Goal: Information Seeking & Learning: Learn about a topic

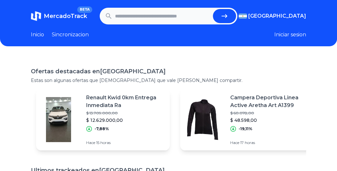
click at [166, 18] on input "text" at bounding box center [162, 16] width 95 height 14
type input "**********"
click at [229, 17] on button "submit" at bounding box center [224, 16] width 23 height 14
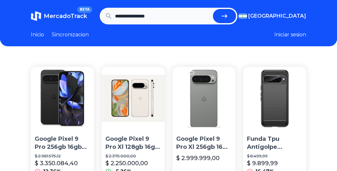
click at [247, 16] on img "button" at bounding box center [243, 16] width 8 height 5
click at [0, 0] on div "[GEOGRAPHIC_DATA]" at bounding box center [0, 0] width 0 height 0
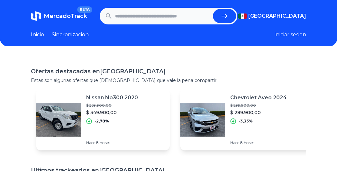
click at [120, 17] on input "text" at bounding box center [162, 16] width 95 height 14
type input "**********"
click at [229, 17] on button "submit" at bounding box center [224, 16] width 23 height 14
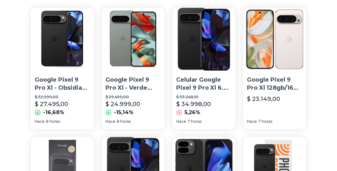
scroll to position [60, 0]
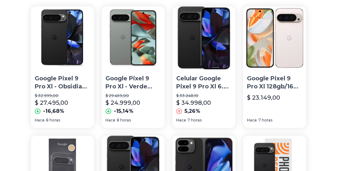
click at [115, 87] on p "Google Pixel 9 Pro Xl - Verde Liquen- 256gb + 16gb Ram - Desbloqueado" at bounding box center [132, 83] width 55 height 16
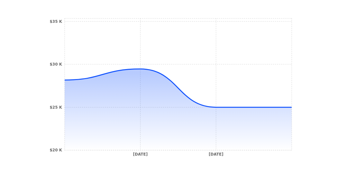
scroll to position [229, 0]
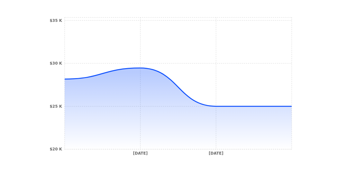
click at [109, 73] on icon at bounding box center [178, 108] width 227 height 81
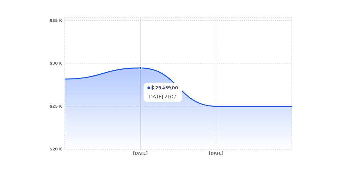
click at [97, 63] on icon "7 Oct 24 30 Jan 25 $20 K $25 K $30 K $35 K" at bounding box center [169, 88] width 250 height 145
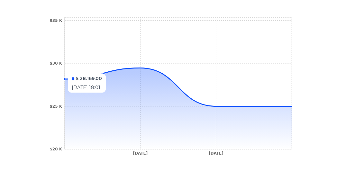
click at [202, 103] on icon at bounding box center [178, 108] width 227 height 81
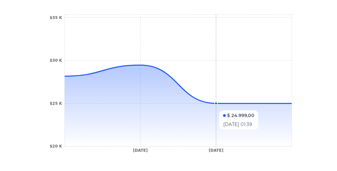
type input "**********"
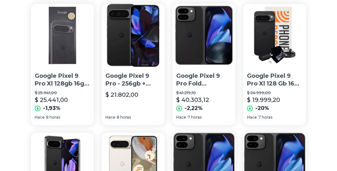
scroll to position [194, 0]
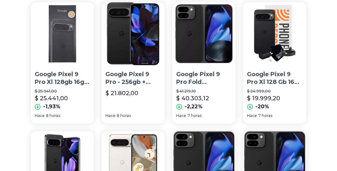
click at [298, 100] on div "$ 19.999,20" at bounding box center [274, 98] width 55 height 9
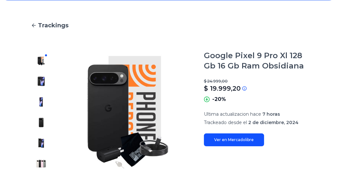
scroll to position [47, 0]
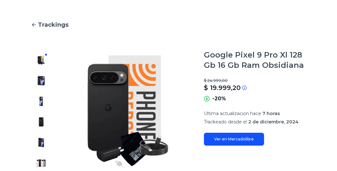
click at [40, 85] on img at bounding box center [41, 81] width 10 height 10
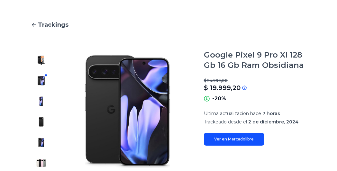
click at [41, 64] on img at bounding box center [41, 60] width 10 height 10
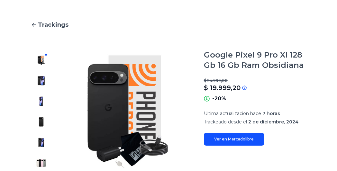
click at [37, 99] on img at bounding box center [41, 101] width 10 height 10
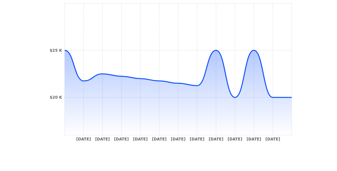
scroll to position [244, 0]
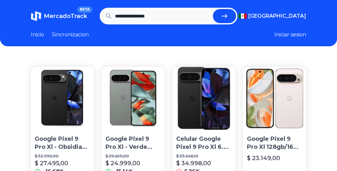
click at [192, 15] on input "**********" at bounding box center [162, 16] width 95 height 14
type input "**********"
click at [229, 21] on button "submit" at bounding box center [224, 16] width 23 height 14
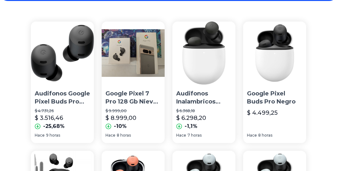
scroll to position [46, 0]
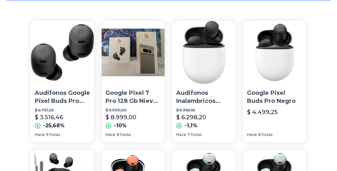
click at [49, 74] on img at bounding box center [62, 52] width 63 height 63
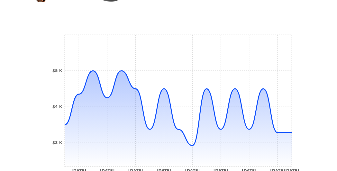
scroll to position [215, 0]
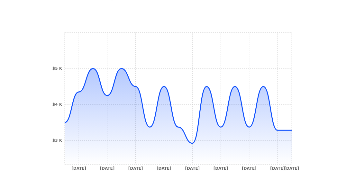
click at [191, 145] on icon at bounding box center [178, 116] width 227 height 96
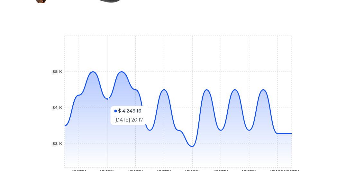
scroll to position [212, 0]
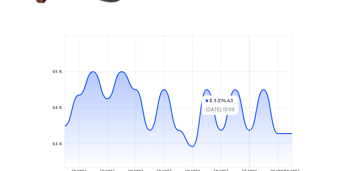
click at [288, 133] on icon at bounding box center [178, 109] width 227 height 75
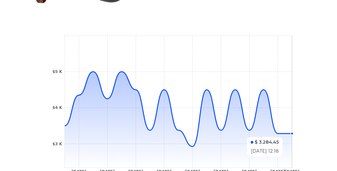
click at [192, 146] on icon at bounding box center [178, 109] width 227 height 75
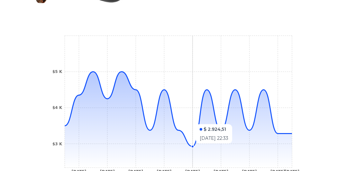
click at [186, 149] on icon at bounding box center [178, 120] width 227 height 96
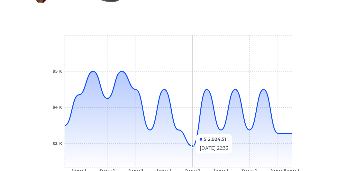
scroll to position [210, 0]
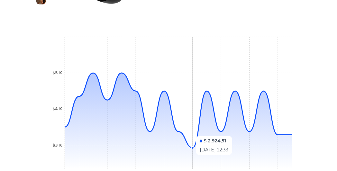
click at [184, 141] on icon at bounding box center [178, 121] width 227 height 96
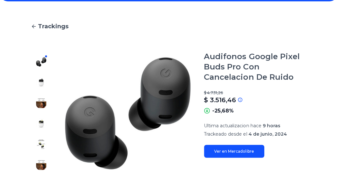
scroll to position [0, 0]
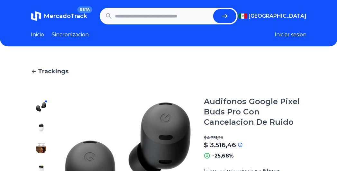
type input "**********"
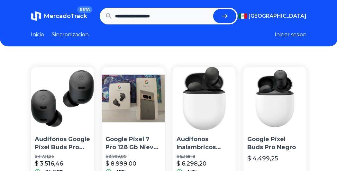
scroll to position [46, 0]
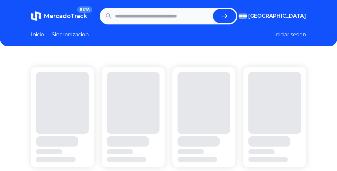
type input "**********"
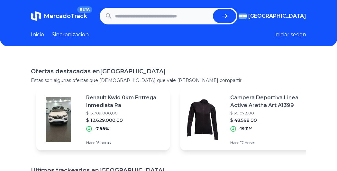
click at [296, 13] on span "[GEOGRAPHIC_DATA]" at bounding box center [277, 16] width 58 height 8
click at [0, 0] on div "[GEOGRAPHIC_DATA]" at bounding box center [0, 0] width 0 height 0
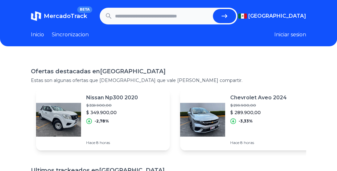
click at [190, 16] on input "text" at bounding box center [162, 16] width 95 height 14
type input "**********"
click at [213, 9] on button "submit" at bounding box center [224, 16] width 23 height 14
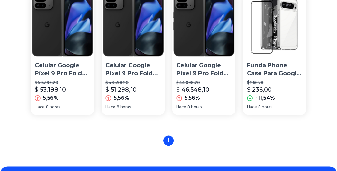
scroll to position [605, 0]
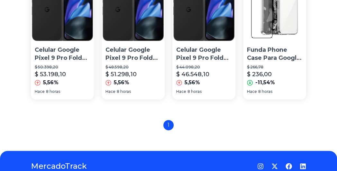
click at [171, 126] on div "1" at bounding box center [168, 125] width 10 height 10
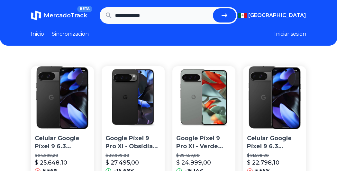
scroll to position [0, 0]
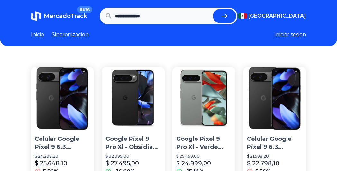
click at [192, 14] on input "**********" at bounding box center [162, 16] width 95 height 14
type input "**********"
click at [226, 19] on icon "submit" at bounding box center [225, 16] width 8 height 8
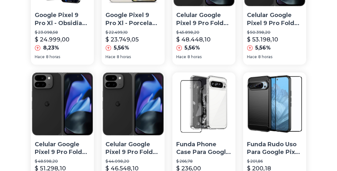
scroll to position [384, 0]
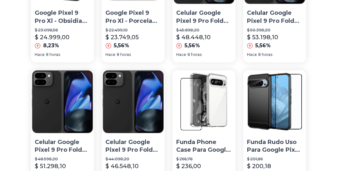
click at [124, 36] on p "$ 23.749,05" at bounding box center [121, 37] width 33 height 9
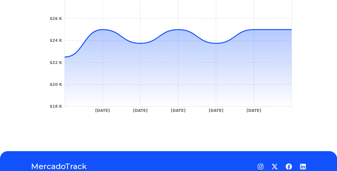
scroll to position [256, 0]
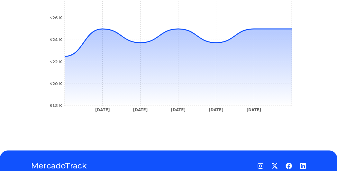
click at [235, 40] on icon at bounding box center [178, 67] width 227 height 77
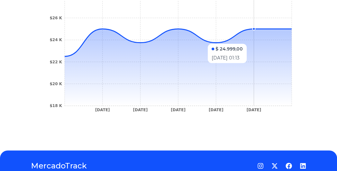
click at [274, 26] on icon "[DATE] [DATE] [DATE] [DATE] [DATE] $18 K $20 K $22 K $24 K $26 K $28 K" at bounding box center [169, 44] width 250 height 145
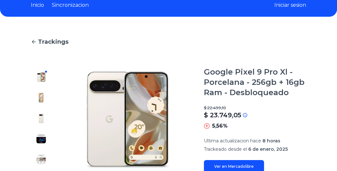
type input "**********"
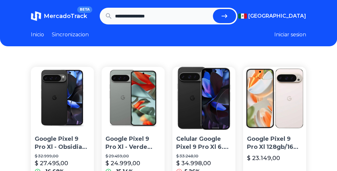
click at [141, 118] on img at bounding box center [133, 98] width 63 height 63
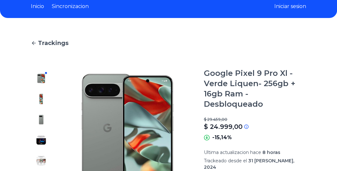
scroll to position [28, 0]
click at [246, 126] on icon at bounding box center [246, 127] width 0 height 2
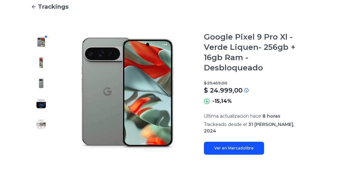
scroll to position [68, 0]
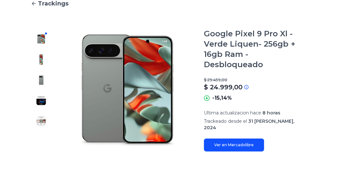
click at [252, 140] on link "Ver en Mercadolibre" at bounding box center [234, 145] width 60 height 13
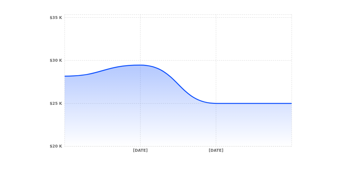
scroll to position [0, 0]
